Goal: Complete application form

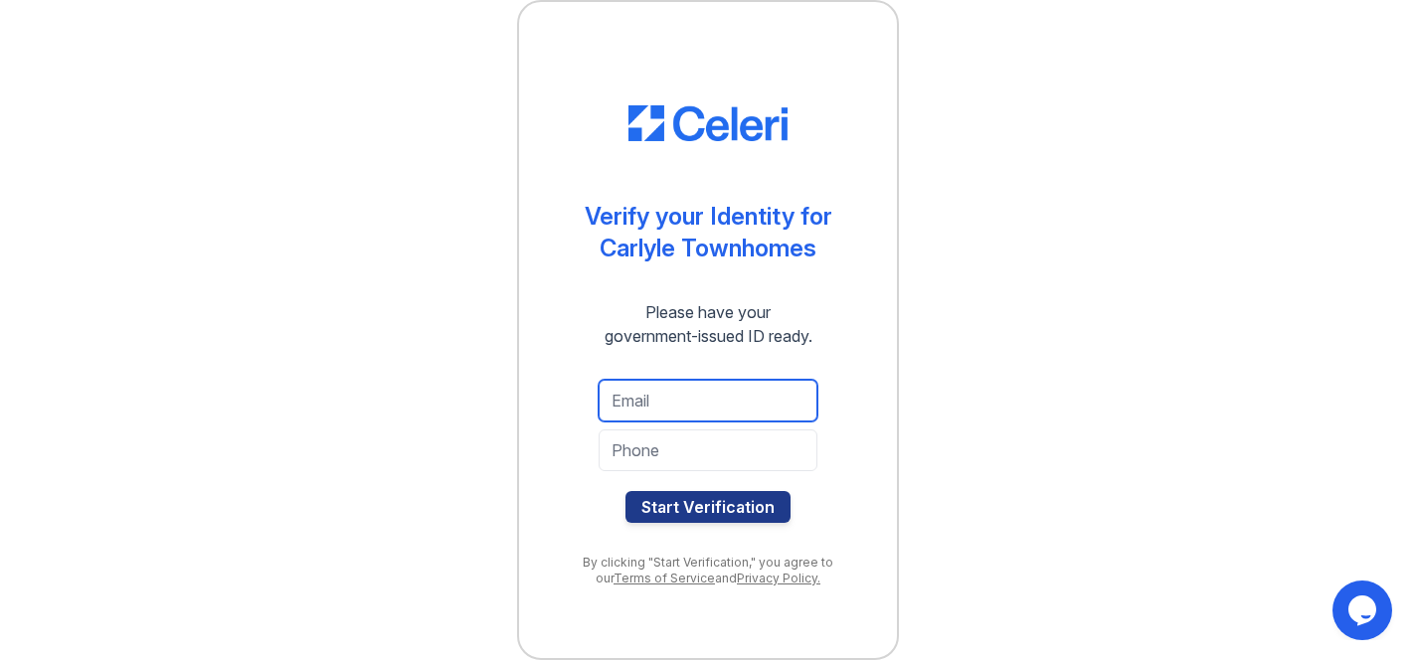
click at [726, 405] on input "email" at bounding box center [707, 401] width 219 height 42
type input "[EMAIL_ADDRESS][DOMAIN_NAME]"
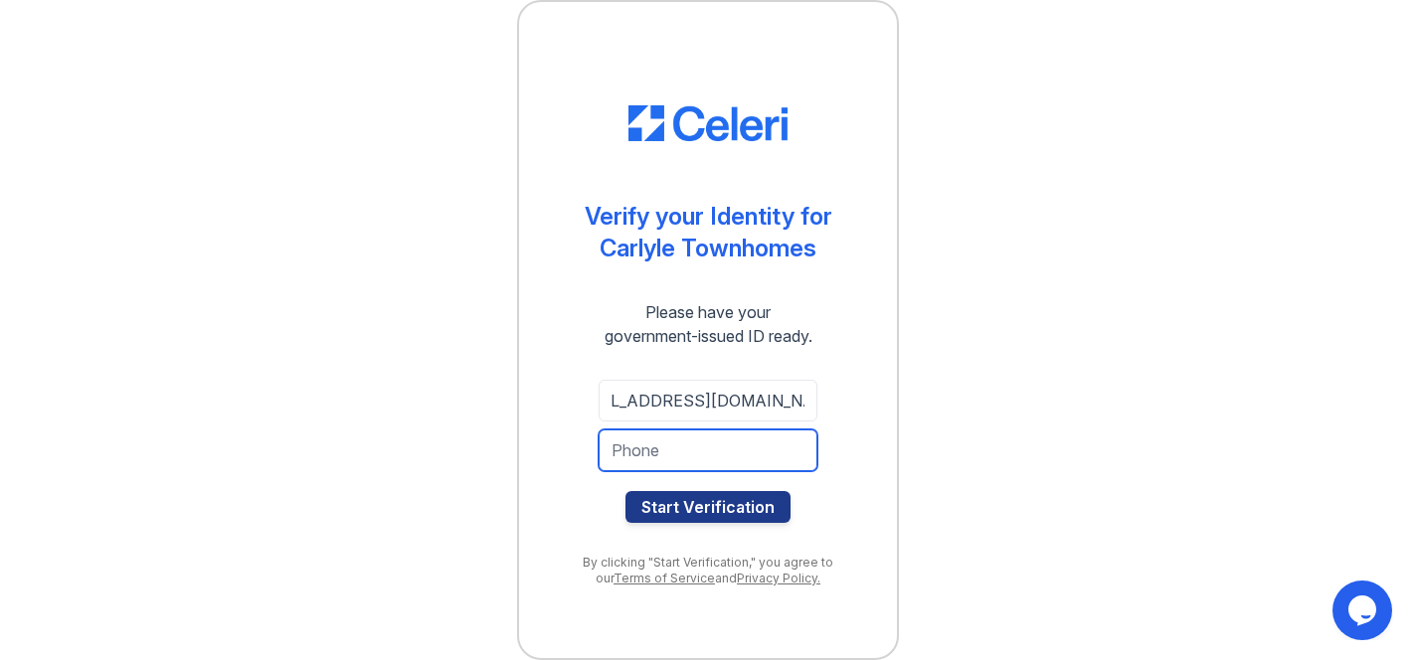
scroll to position [0, 0]
click at [726, 449] on input "tel" at bounding box center [707, 450] width 219 height 42
type input "6"
type input "4804003133"
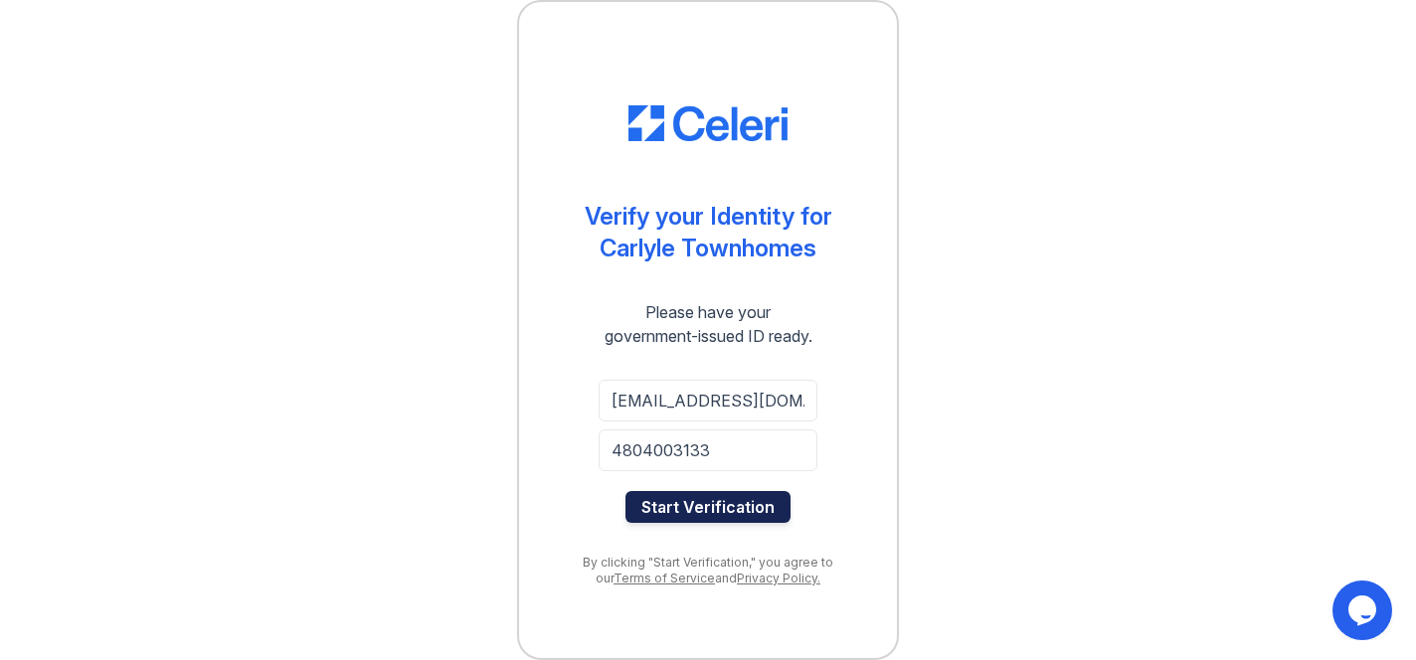
click at [739, 515] on button "Start Verification" at bounding box center [707, 507] width 165 height 32
